Goal: Obtain resource: Obtain resource

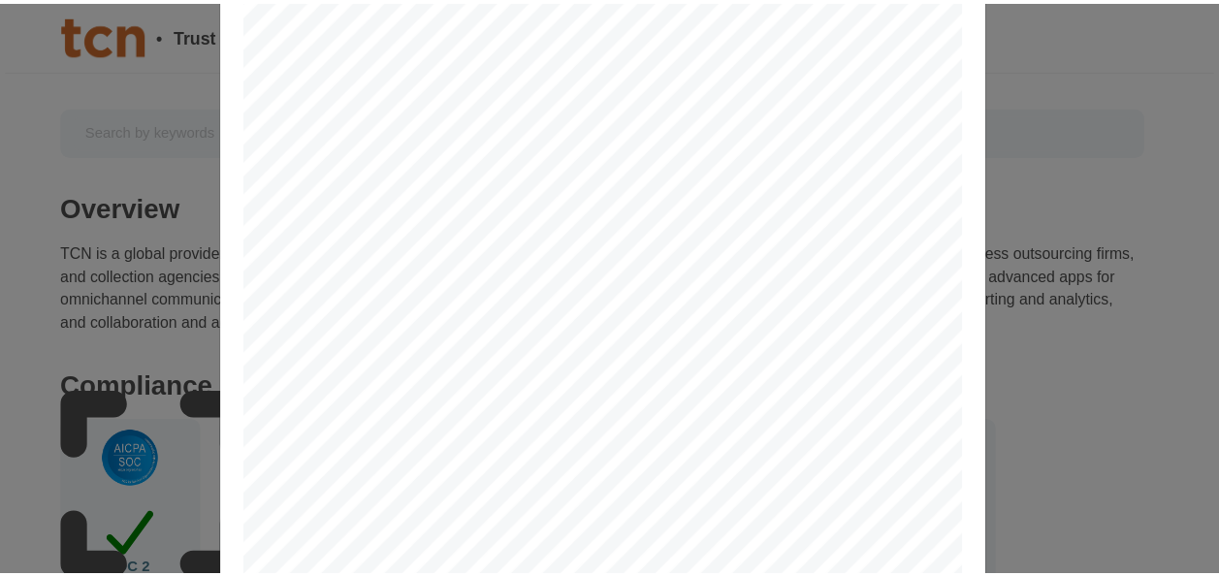
scroll to position [47, 0]
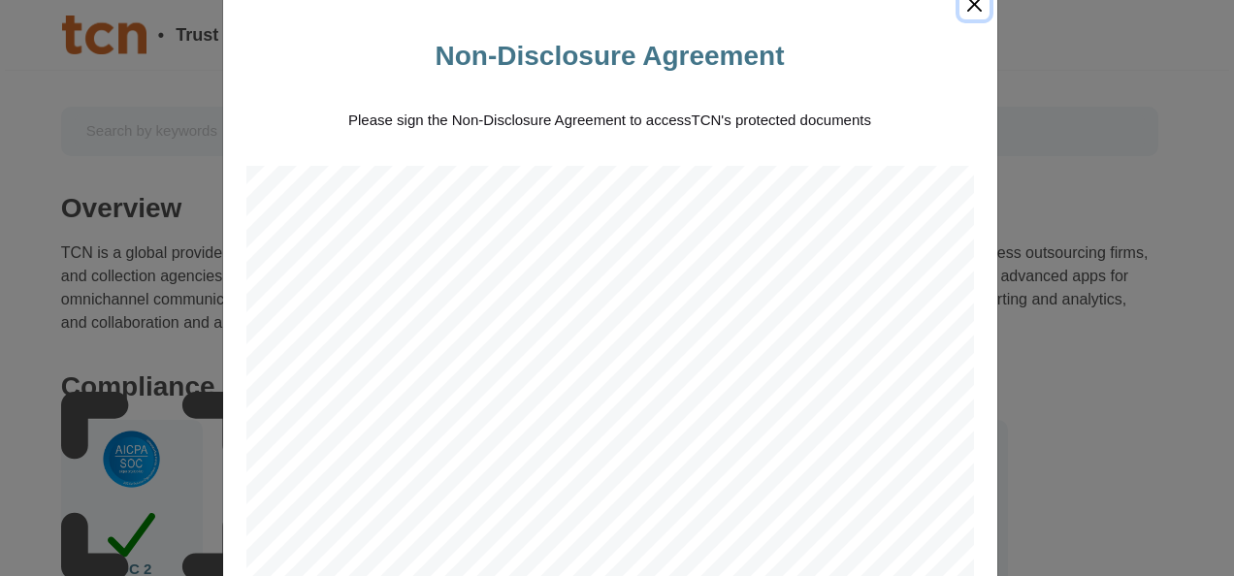
click at [959, 16] on button "Close" at bounding box center [974, 4] width 30 height 30
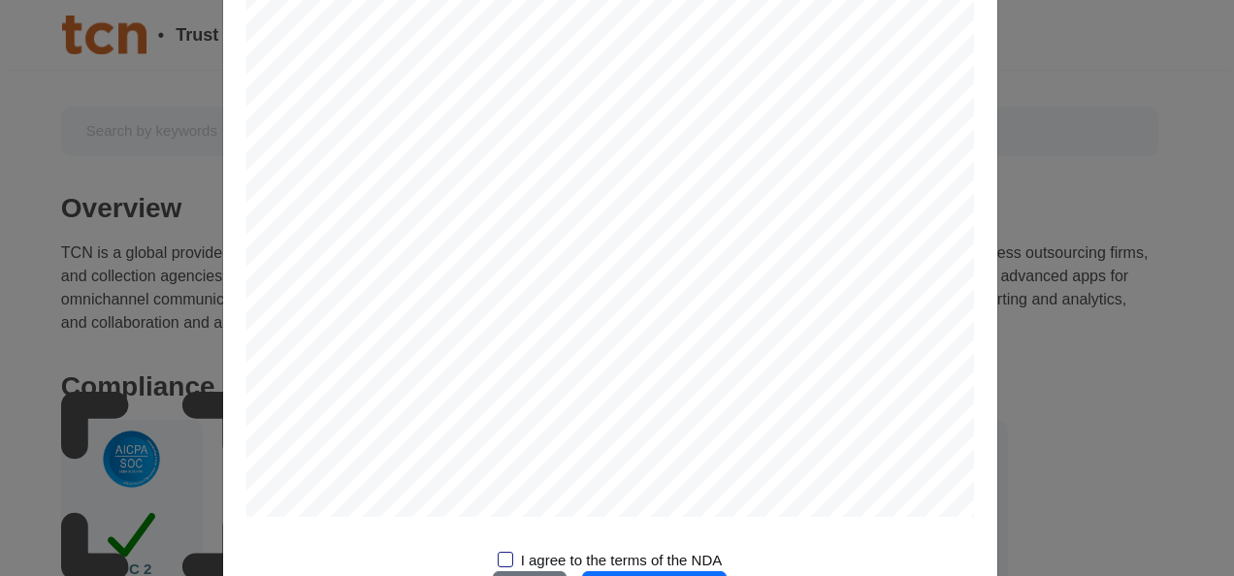
scroll to position [1651, 0]
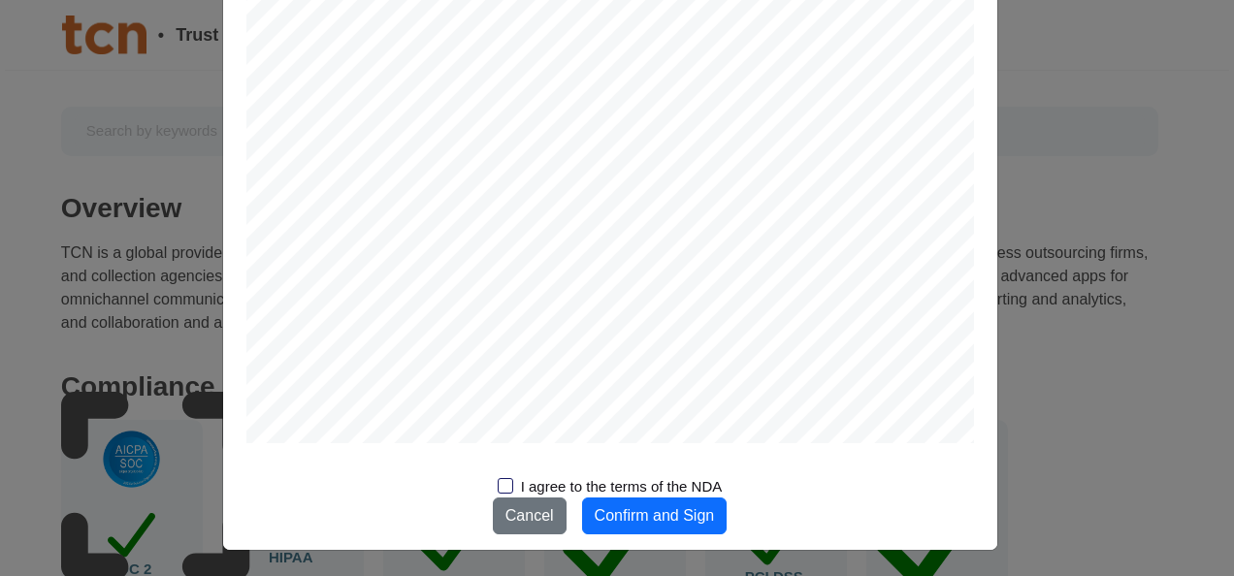
click at [500, 485] on div at bounding box center [506, 486] width 16 height 16
click at [0, 0] on input "I agree to the terms of the NDA" at bounding box center [0, 0] width 0 height 0
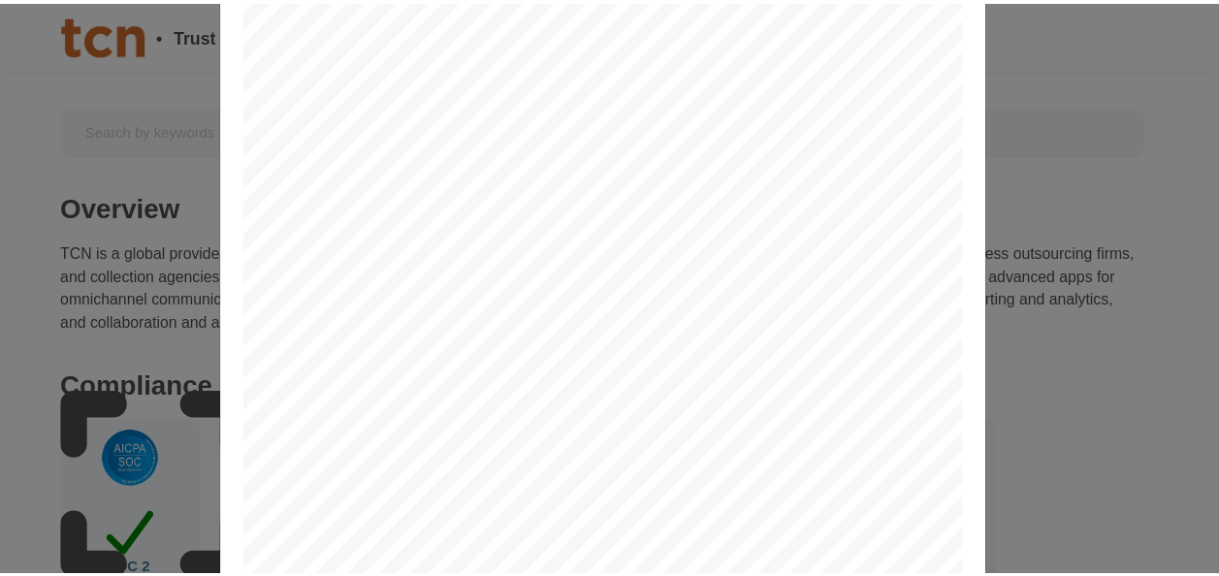
scroll to position [0, 0]
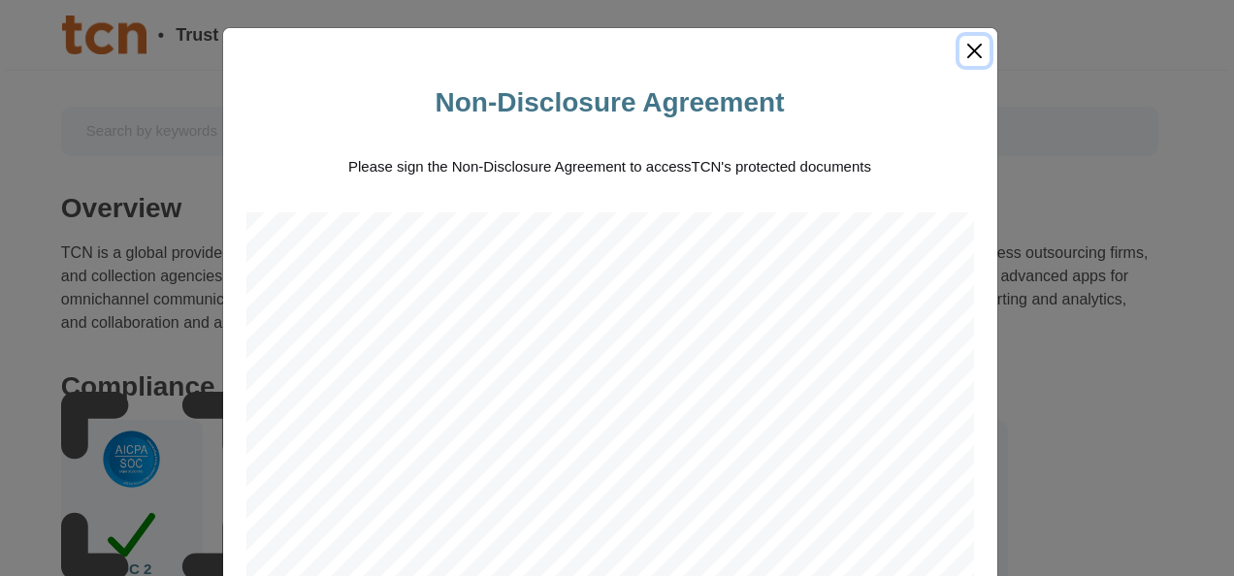
click at [974, 48] on button "Close" at bounding box center [974, 51] width 30 height 30
